Goal: Task Accomplishment & Management: Manage account settings

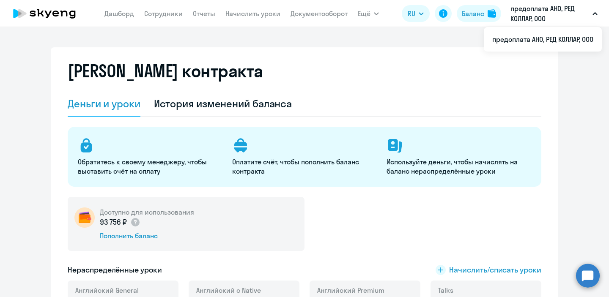
select select "english_adult_not_native_speaker"
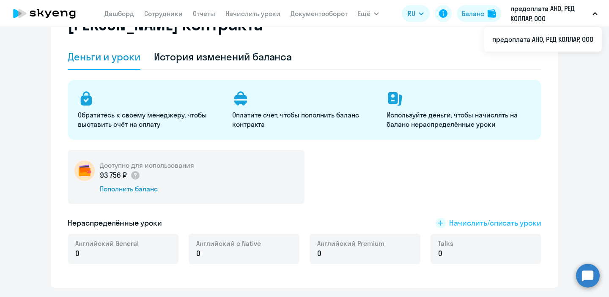
click at [439, 225] on rect at bounding box center [441, 223] width 10 height 10
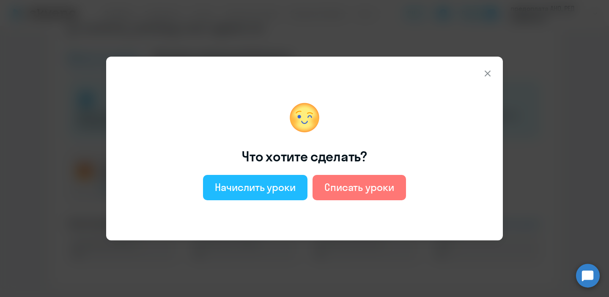
click at [257, 193] on div "Начислить уроки" at bounding box center [255, 188] width 81 height 14
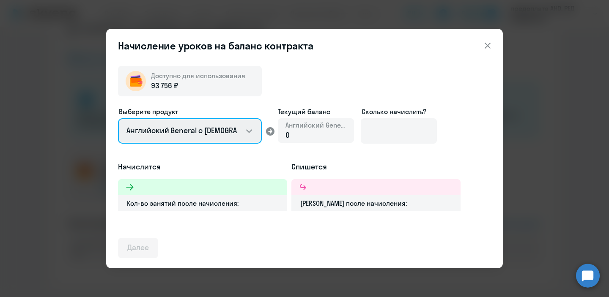
click at [252, 136] on select "Английский General с русскоговорящим преподавателем Английский General с англог…" at bounding box center [190, 130] width 144 height 25
select select "english_adult_native_speaker"
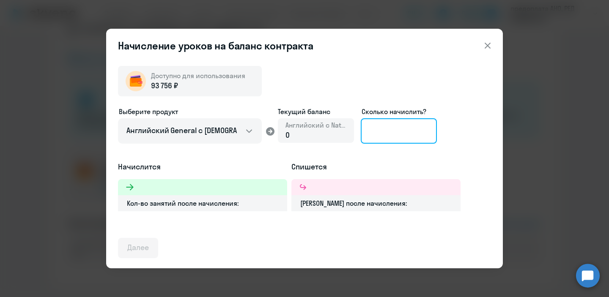
click at [388, 127] on input at bounding box center [399, 130] width 76 height 25
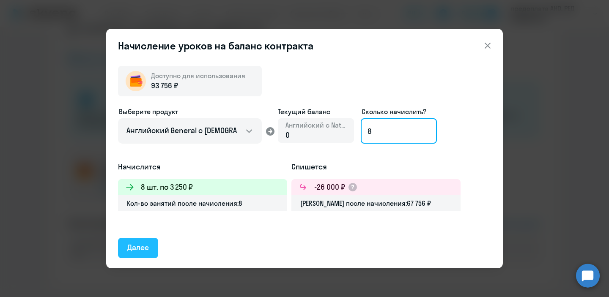
type input "8"
click at [139, 253] on div "Далее" at bounding box center [138, 247] width 22 height 11
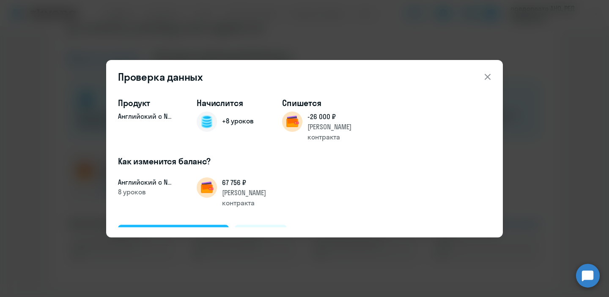
click at [163, 229] on div "Подтвердить и начислить" at bounding box center [173, 234] width 92 height 11
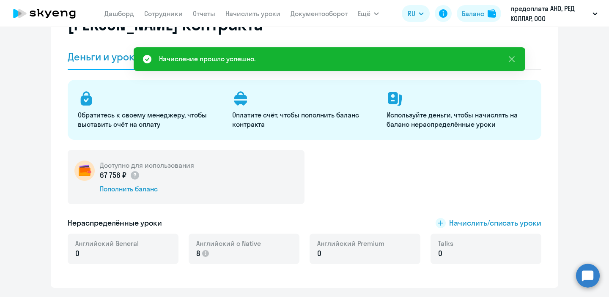
scroll to position [0, 0]
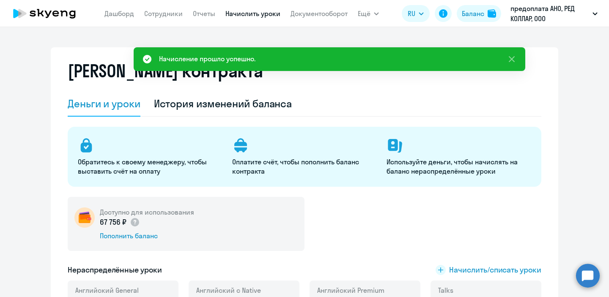
click at [258, 15] on link "Начислить уроки" at bounding box center [252, 13] width 55 height 8
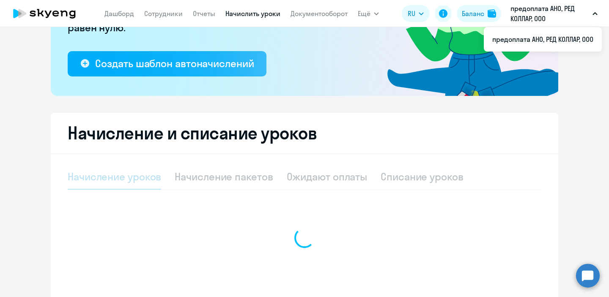
scroll to position [121, 0]
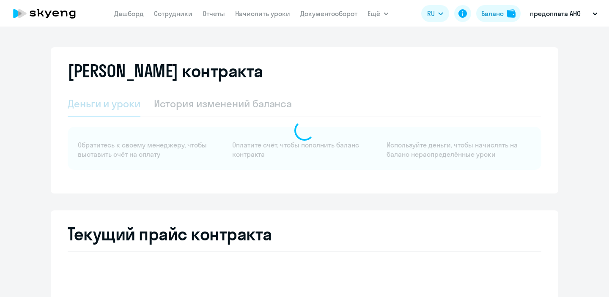
select select "english_adult_not_native_speaker"
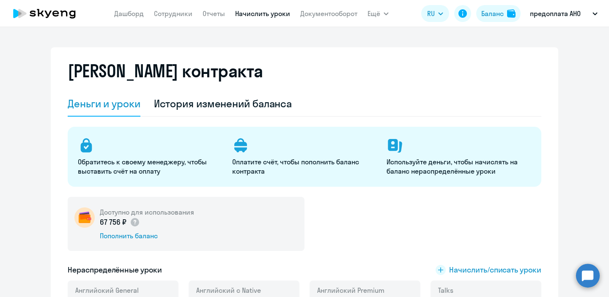
click at [269, 11] on link "Начислить уроки" at bounding box center [262, 13] width 55 height 8
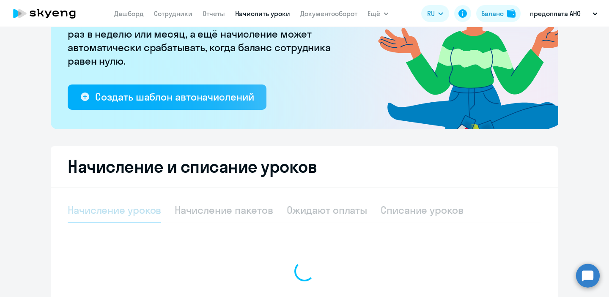
scroll to position [137, 0]
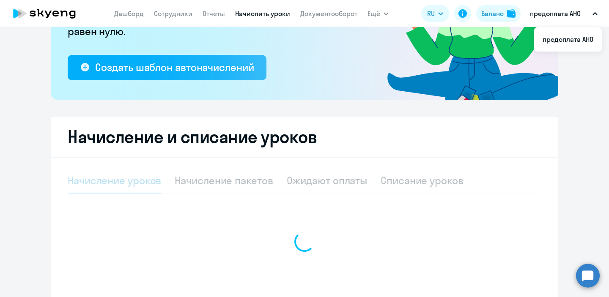
select select "10"
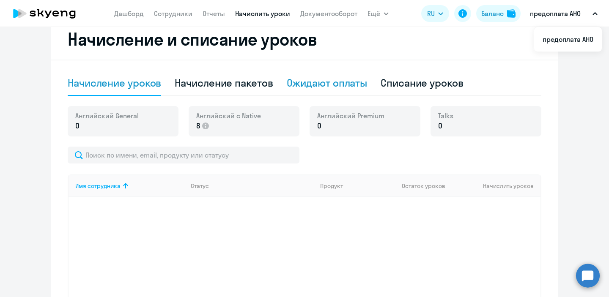
scroll to position [231, 0]
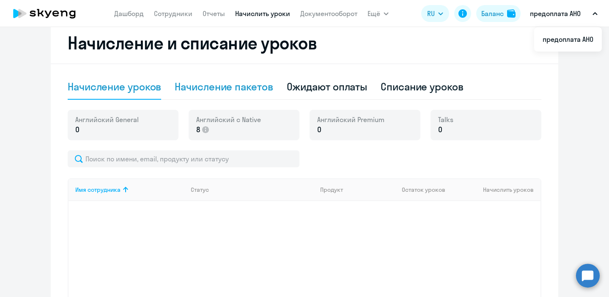
click at [253, 90] on div "Начисление пакетов" at bounding box center [224, 87] width 98 height 14
select select "10"
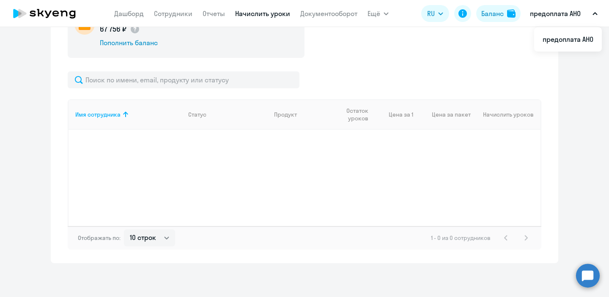
scroll to position [0, 0]
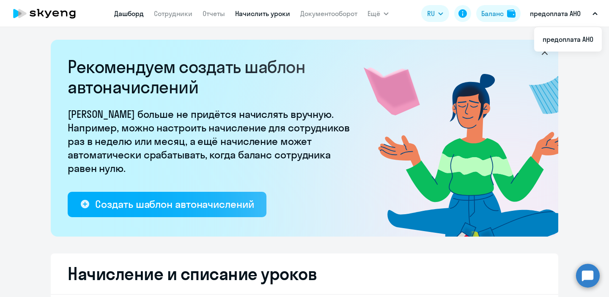
click at [129, 14] on link "Дашборд" at bounding box center [129, 13] width 30 height 8
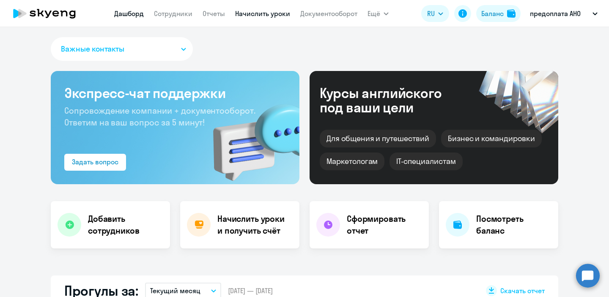
click at [244, 10] on link "Начислить уроки" at bounding box center [262, 13] width 55 height 8
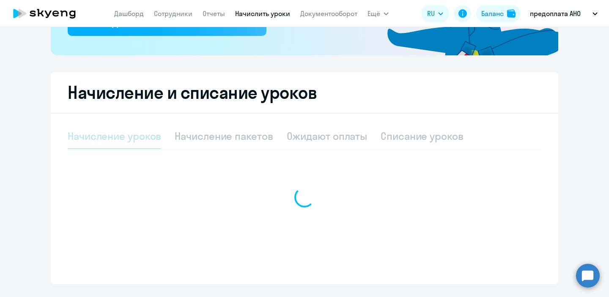
scroll to position [203, 0]
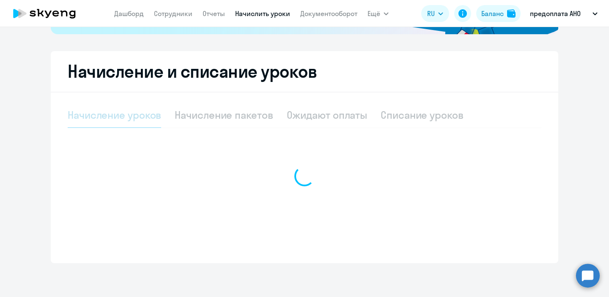
select select "10"
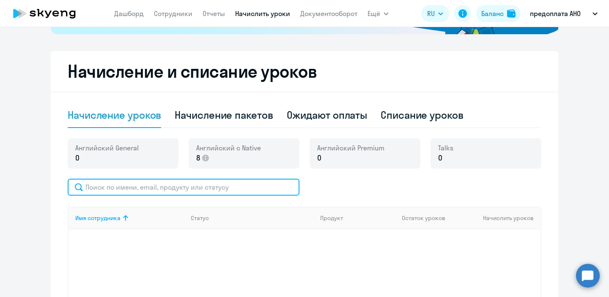
click at [266, 184] on input "text" at bounding box center [184, 187] width 232 height 17
type input "v"
type input "мали"
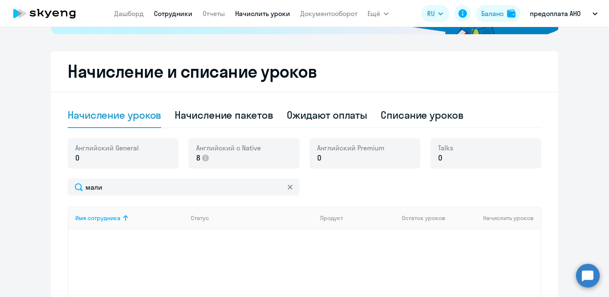
click at [166, 15] on link "Сотрудники" at bounding box center [173, 13] width 38 height 8
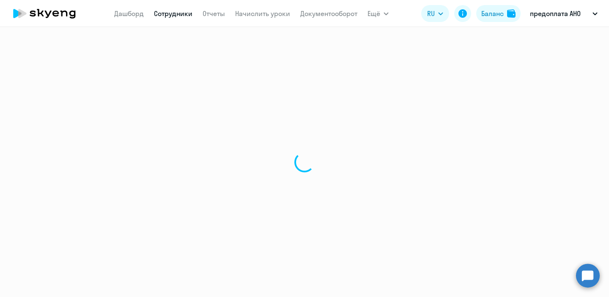
select select "30"
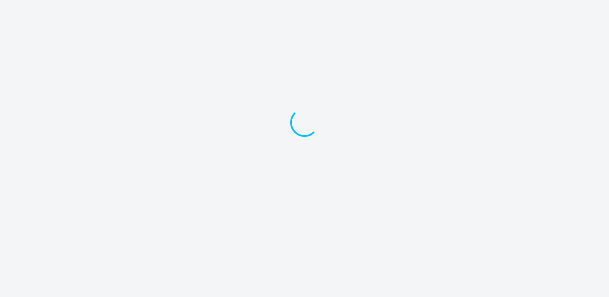
select select "30"
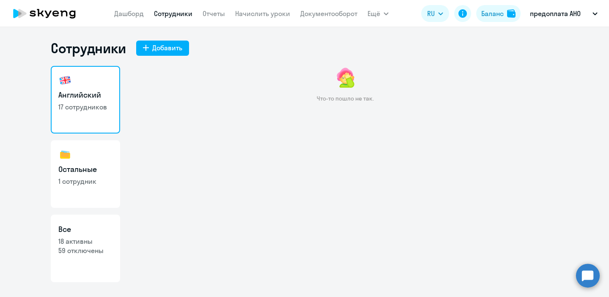
click at [101, 176] on link "Остальные 1 сотрудник" at bounding box center [85, 174] width 69 height 68
select select "30"
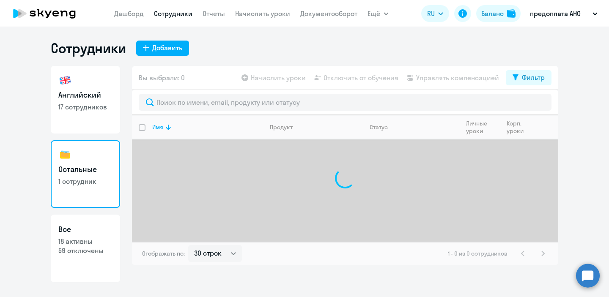
click at [66, 85] on img at bounding box center [65, 81] width 14 height 14
select select "30"
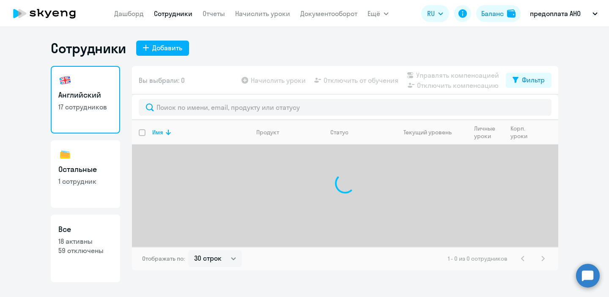
click at [27, 17] on icon at bounding box center [44, 13] width 74 height 21
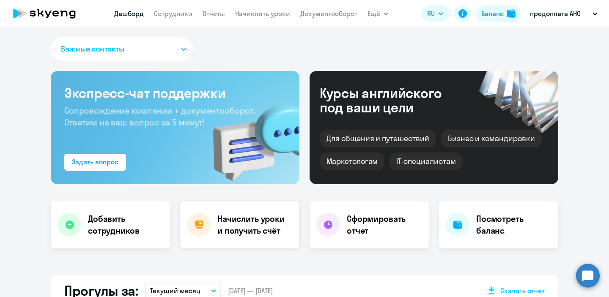
click at [256, 233] on h4 "Начислить уроки и получить счёт" at bounding box center [254, 225] width 74 height 24
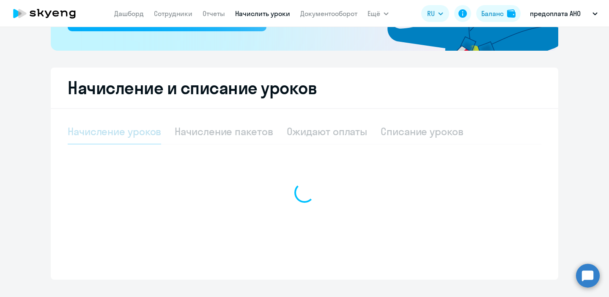
scroll to position [187, 0]
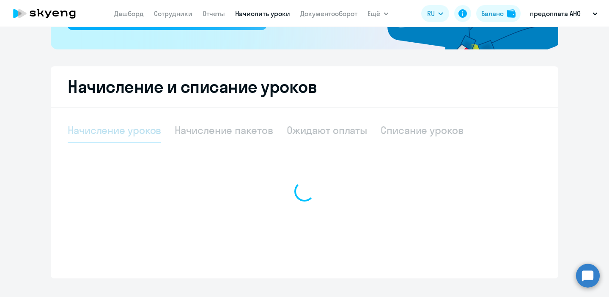
select select "10"
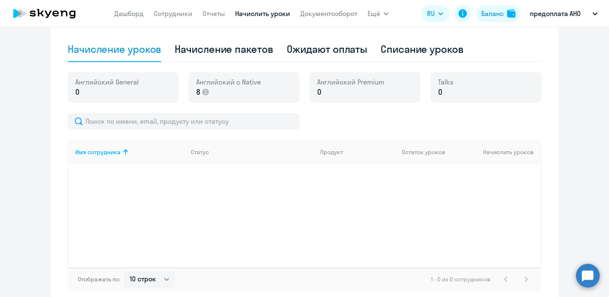
scroll to position [269, 0]
click at [250, 53] on div "Начисление пакетов" at bounding box center [224, 49] width 98 height 14
select select "10"
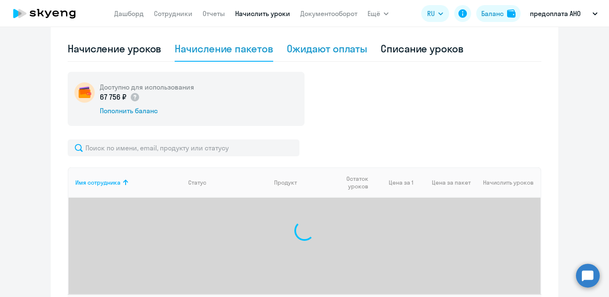
click at [318, 50] on div "Ожидают оплаты" at bounding box center [327, 49] width 81 height 14
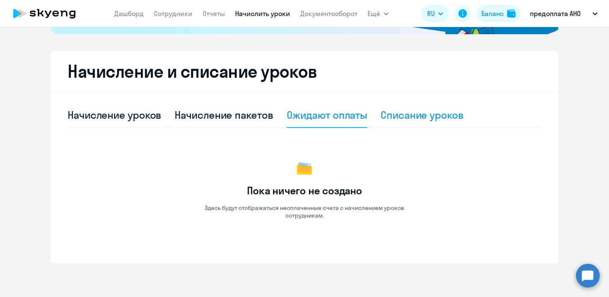
click at [406, 117] on div "Списание уроков" at bounding box center [422, 115] width 83 height 14
select select "10"
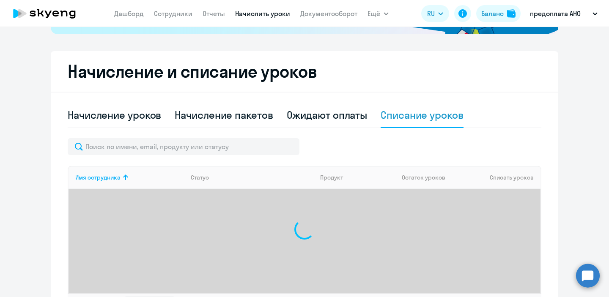
scroll to position [269, 0]
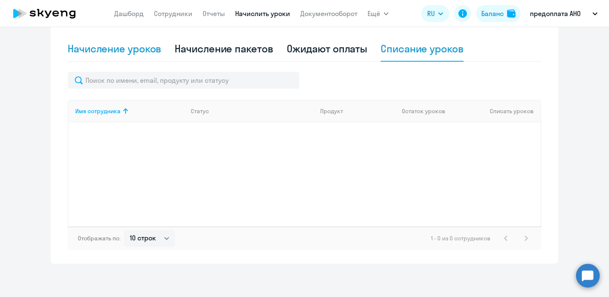
click at [123, 50] on div "Начисление уроков" at bounding box center [114, 49] width 93 height 14
select select "10"
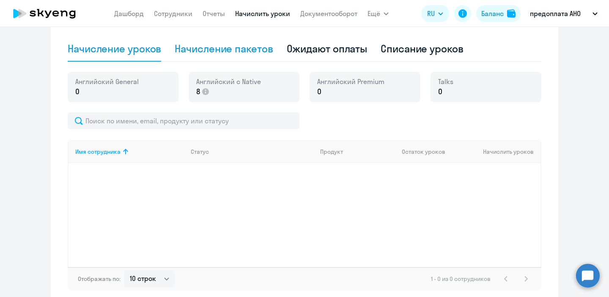
click at [242, 49] on div "Начисление пакетов" at bounding box center [224, 49] width 98 height 14
select select "10"
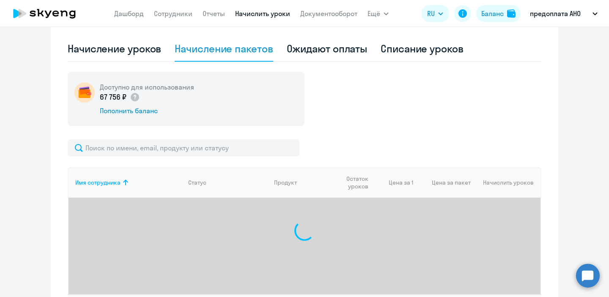
click at [261, 18] on app-menu-item-link "Начислить уроки" at bounding box center [262, 13] width 55 height 11
click at [259, 11] on link "Начислить уроки" at bounding box center [262, 13] width 55 height 8
click at [149, 113] on div "Пополнить баланс" at bounding box center [147, 110] width 94 height 9
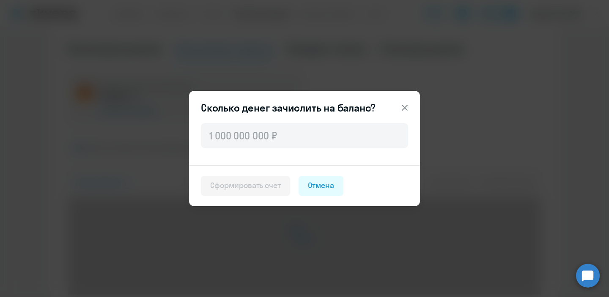
click at [408, 101] on button at bounding box center [404, 107] width 17 height 17
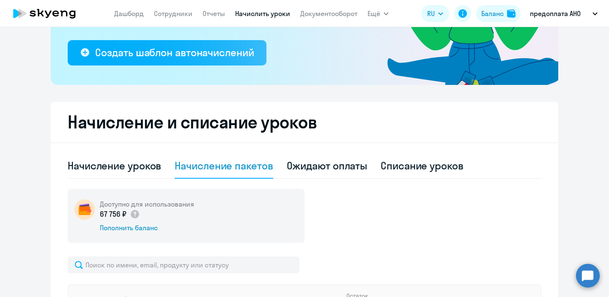
scroll to position [153, 0]
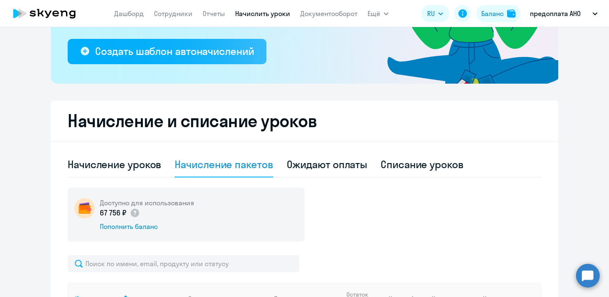
click at [48, 6] on icon at bounding box center [44, 13] width 74 height 21
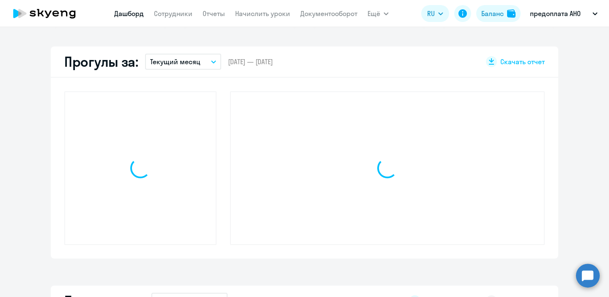
scroll to position [229, 0]
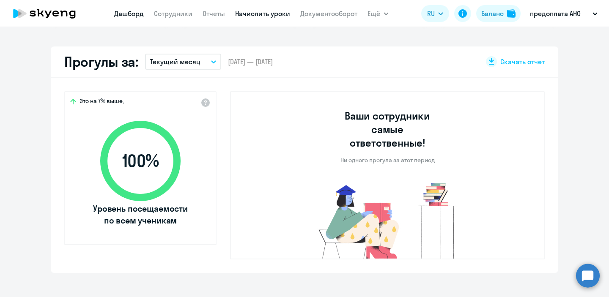
click at [256, 11] on link "Начислить уроки" at bounding box center [262, 13] width 55 height 8
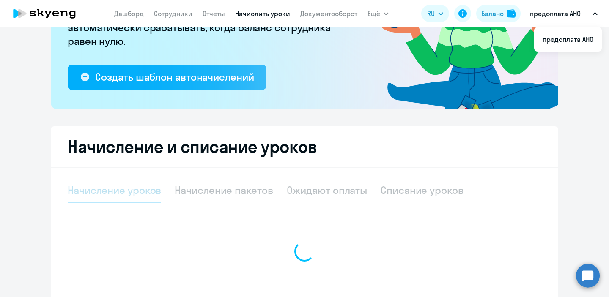
select select "10"
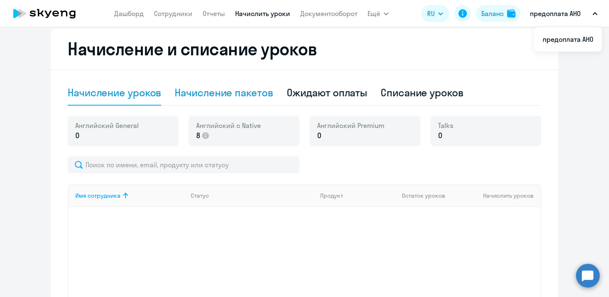
scroll to position [254, 0]
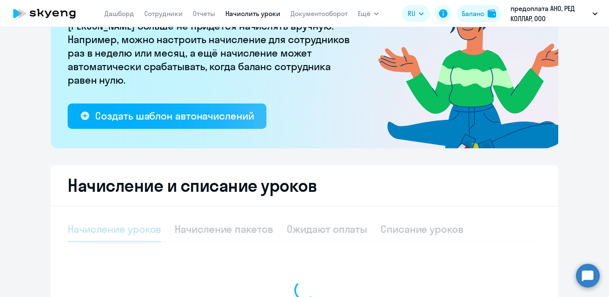
scroll to position [203, 0]
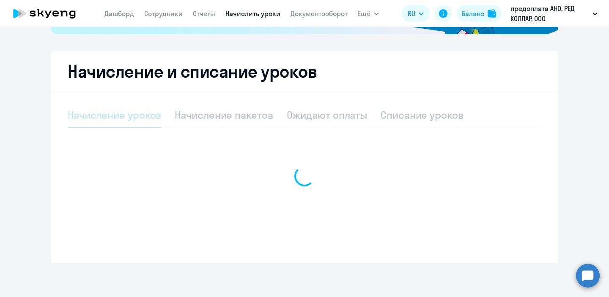
select select "10"
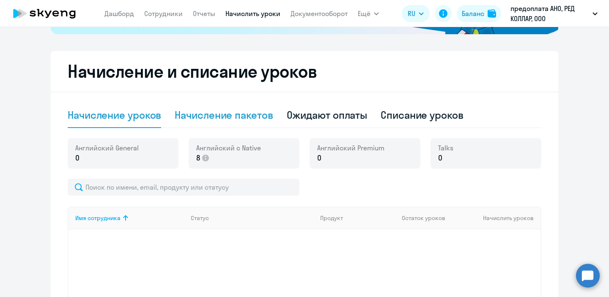
click at [234, 120] on div "Начисление пакетов" at bounding box center [224, 115] width 98 height 14
select select "10"
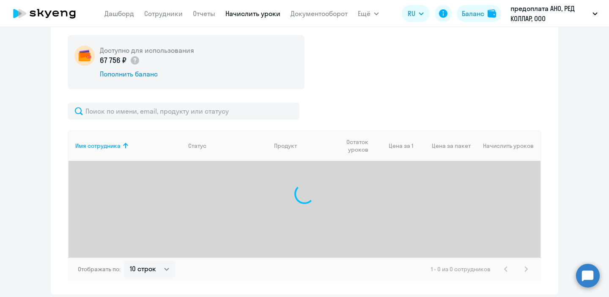
scroll to position [337, 0]
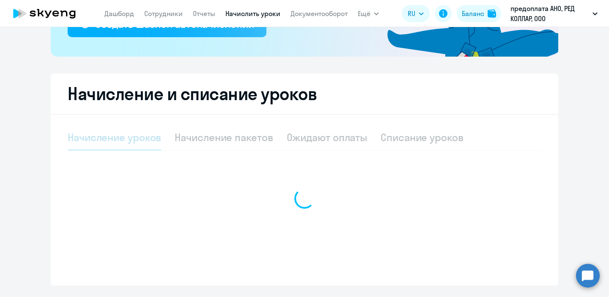
scroll to position [198, 0]
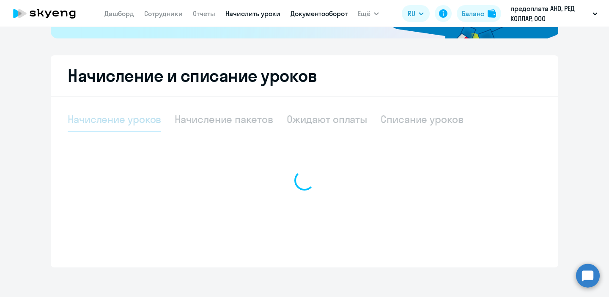
click at [311, 14] on link "Документооборот" at bounding box center [319, 13] width 57 height 8
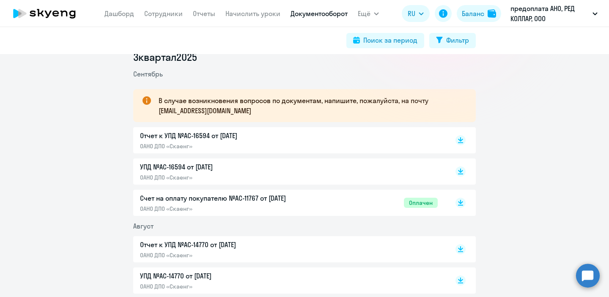
scroll to position [118, 0]
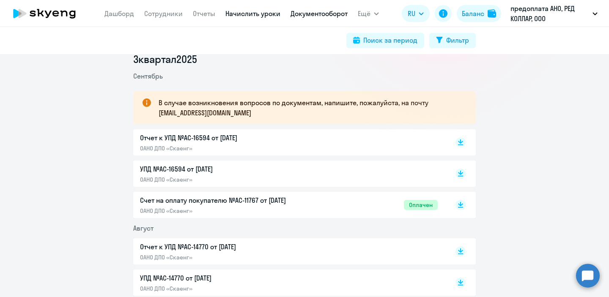
click at [266, 13] on link "Начислить уроки" at bounding box center [252, 13] width 55 height 8
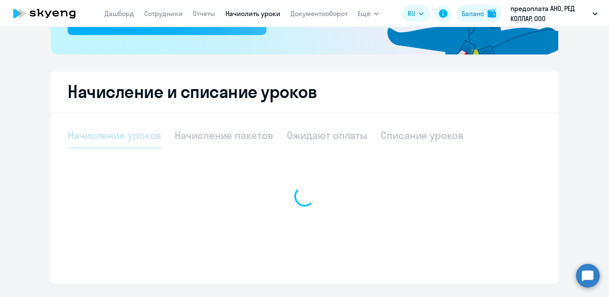
scroll to position [203, 0]
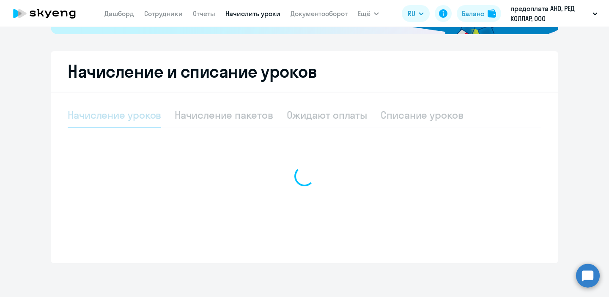
select select "10"
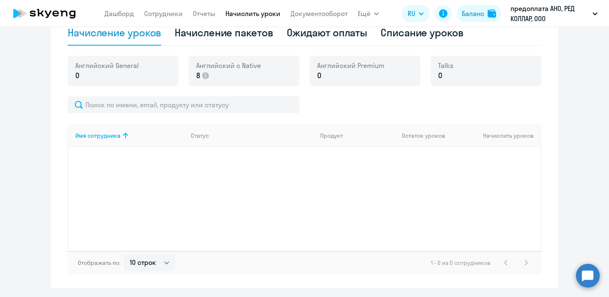
scroll to position [310, 0]
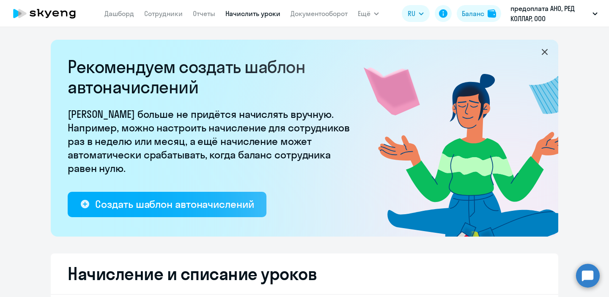
select select "10"
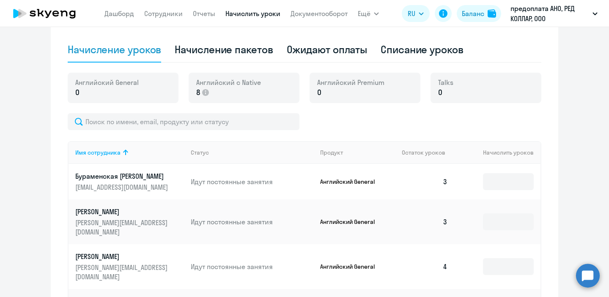
scroll to position [258, 0]
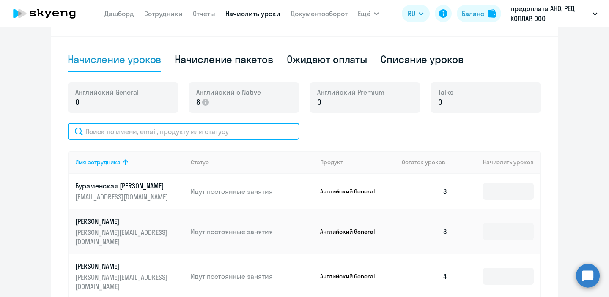
click at [241, 130] on input "text" at bounding box center [184, 131] width 232 height 17
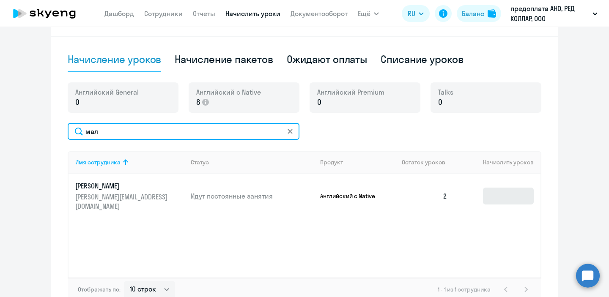
type input "мал"
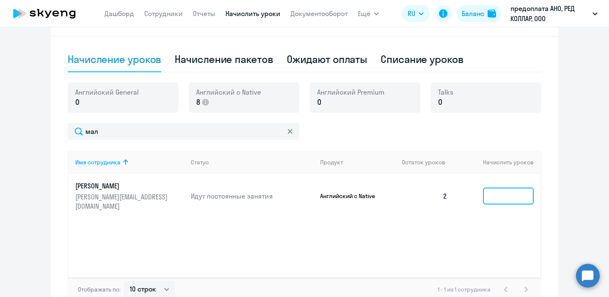
click at [503, 195] on input at bounding box center [508, 196] width 51 height 17
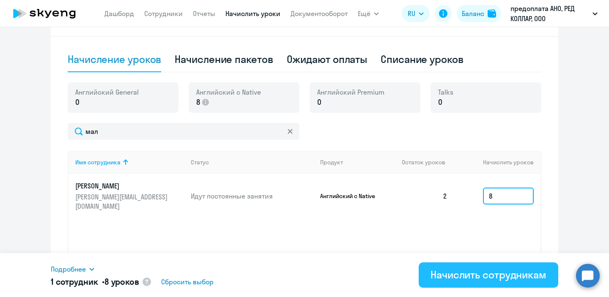
type input "8"
click at [453, 272] on div "Начислить сотрудникам" at bounding box center [489, 275] width 116 height 14
